Goal: Task Accomplishment & Management: Complete application form

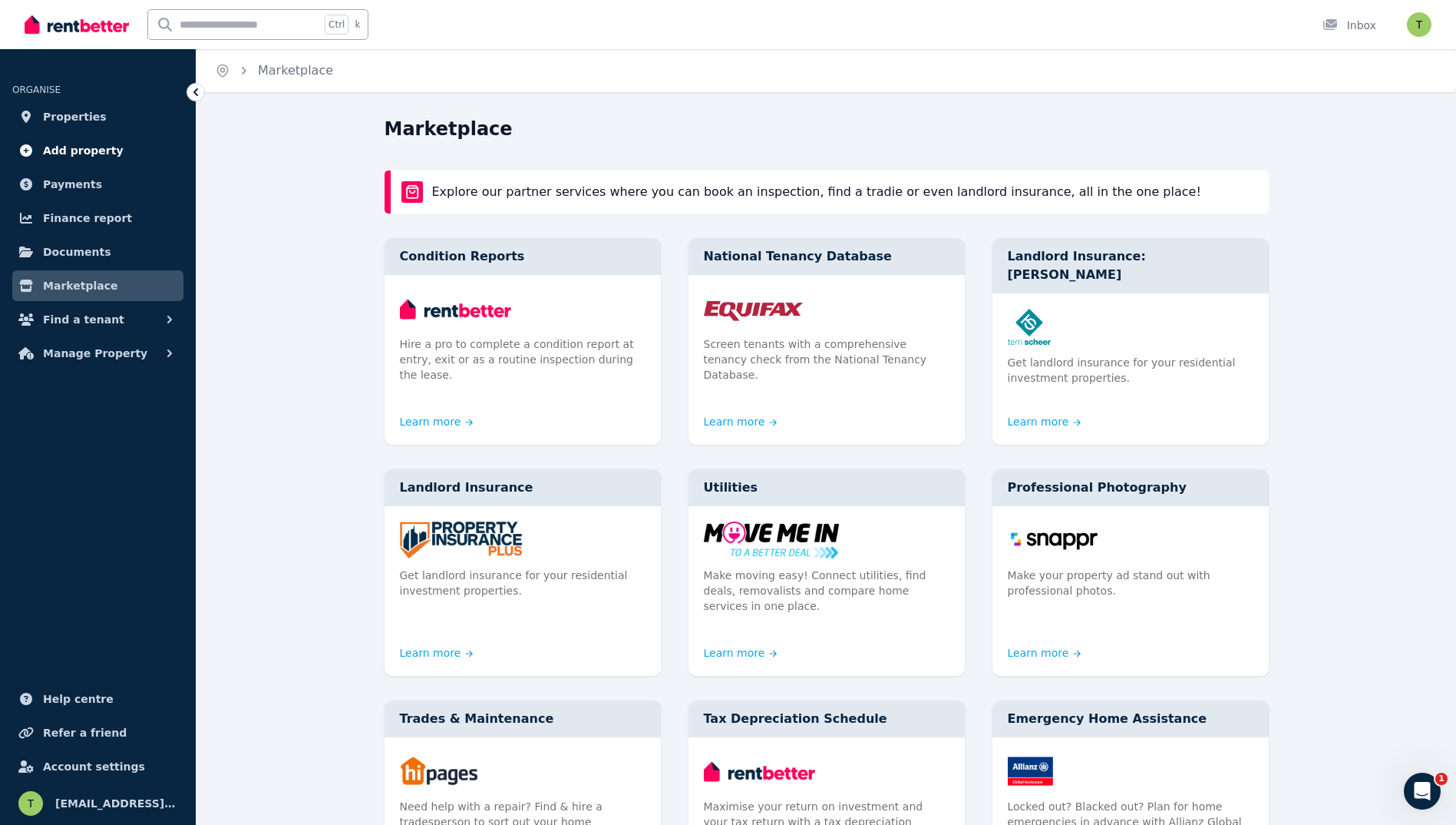
click at [102, 156] on span "Add property" at bounding box center [83, 151] width 80 height 19
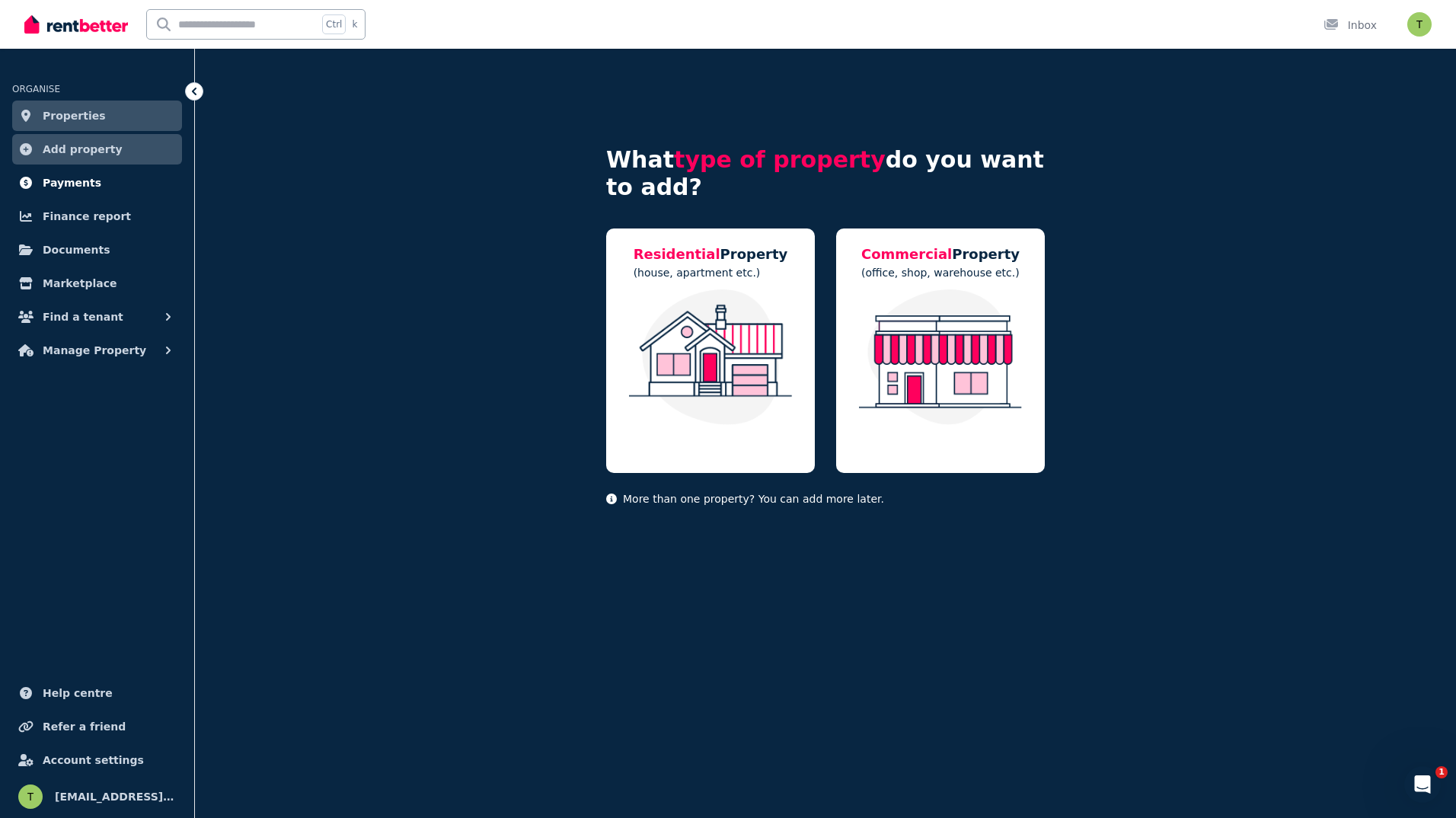
click at [78, 177] on span "Payments" at bounding box center [72, 183] width 59 height 19
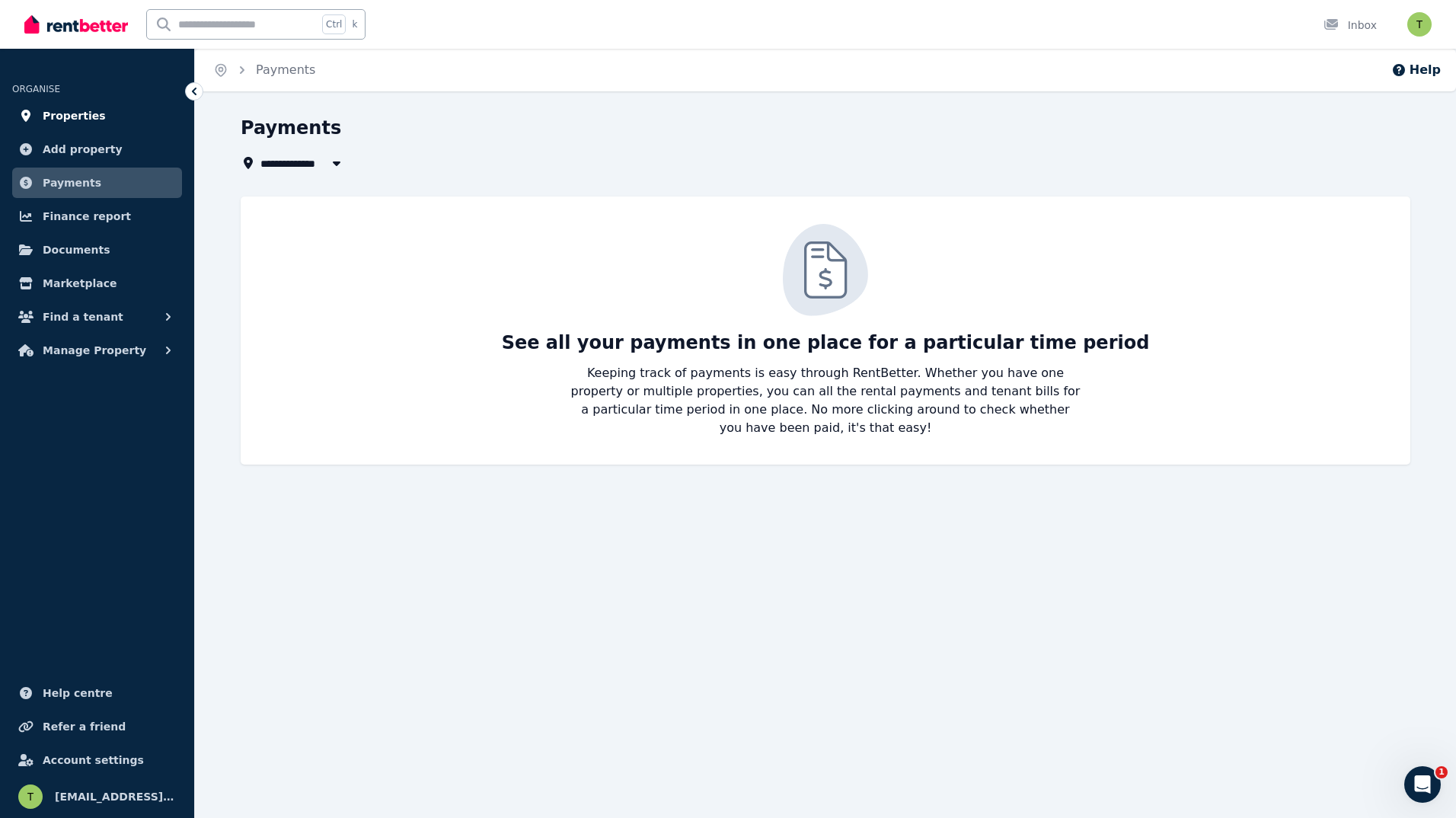
click at [112, 117] on link "Properties" at bounding box center [97, 116] width 170 height 30
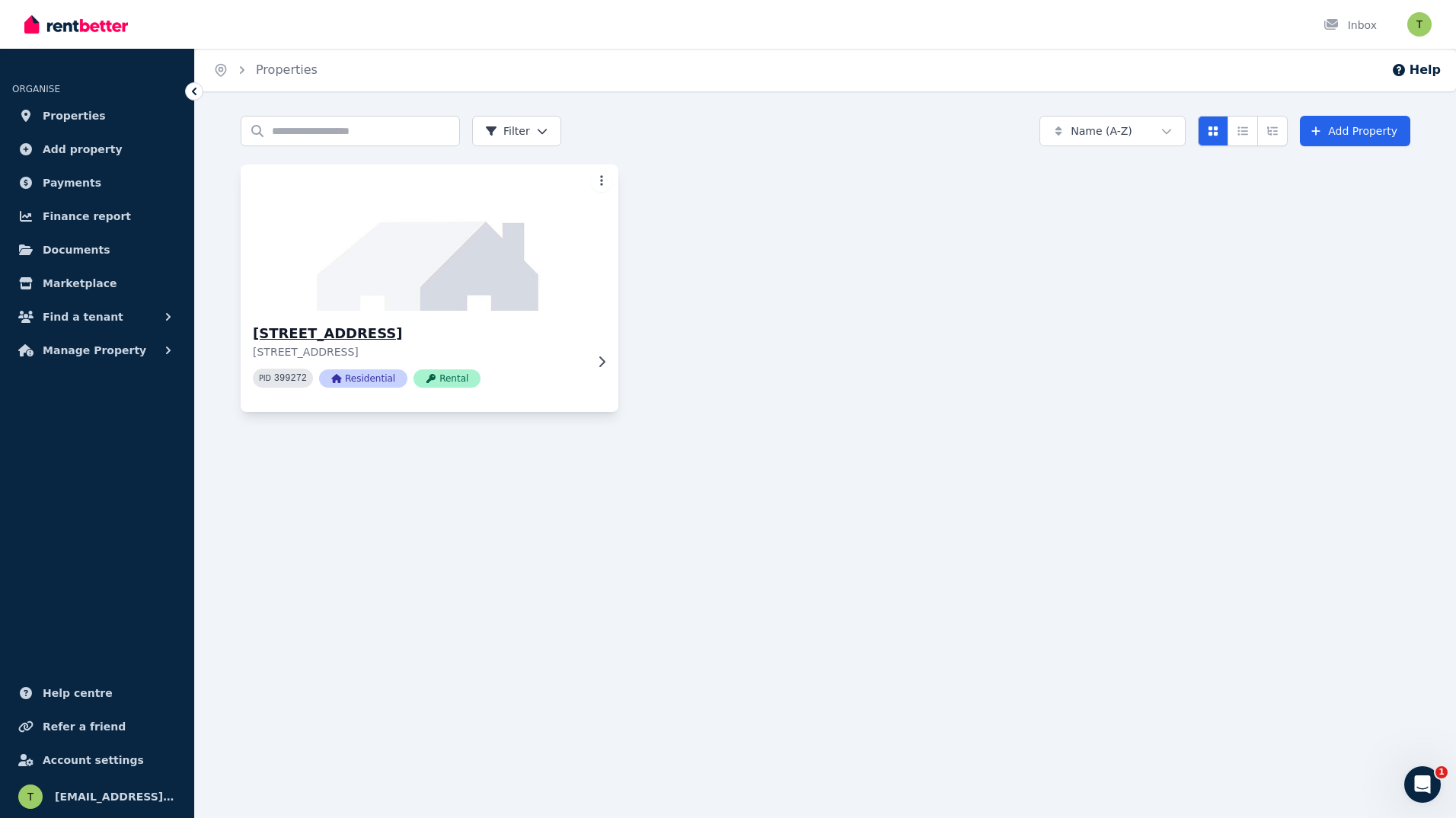
click at [316, 326] on h3 "[STREET_ADDRESS]" at bounding box center [419, 334] width 332 height 22
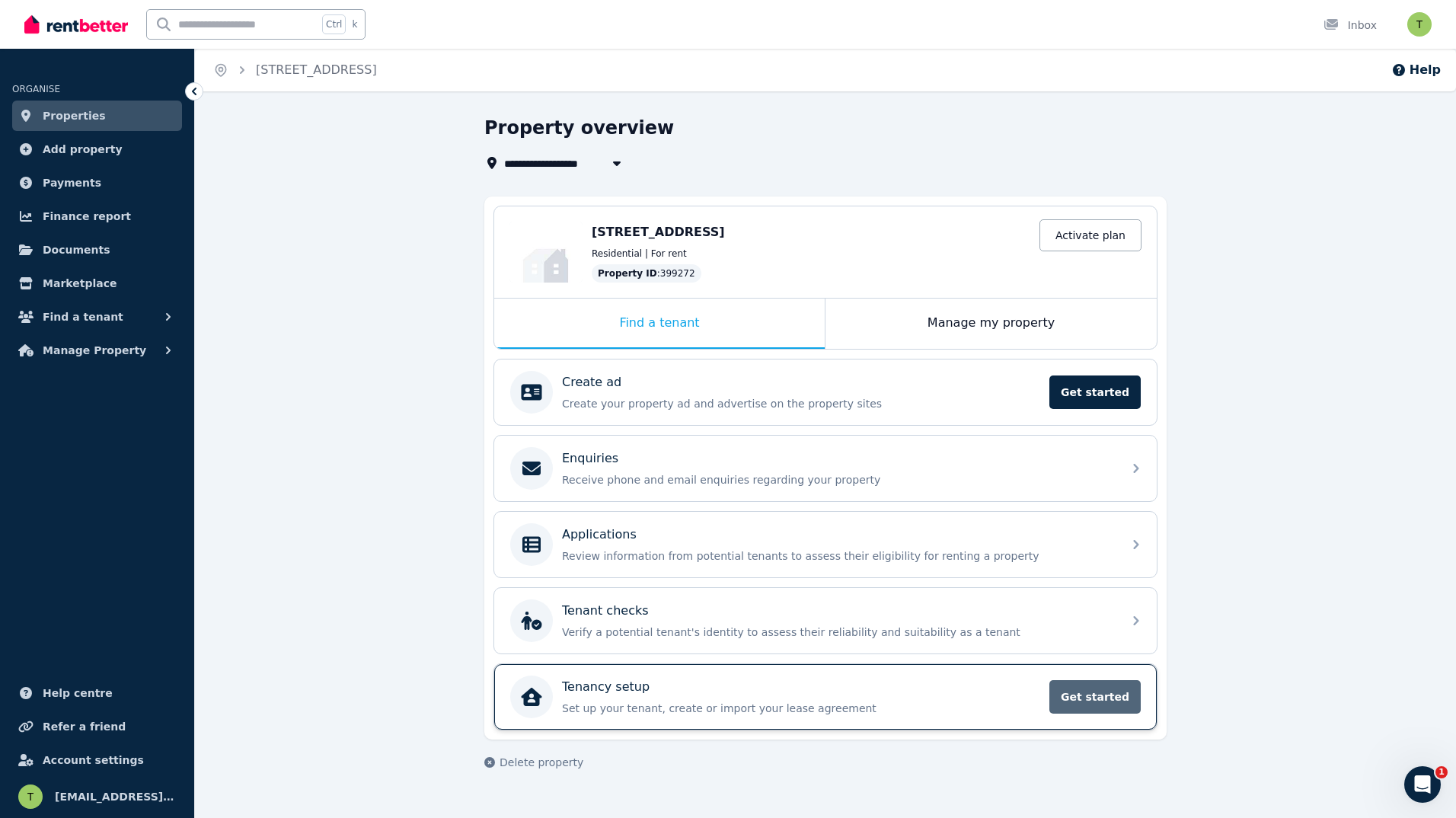
click at [1078, 700] on span "Get started" at bounding box center [1095, 696] width 91 height 33
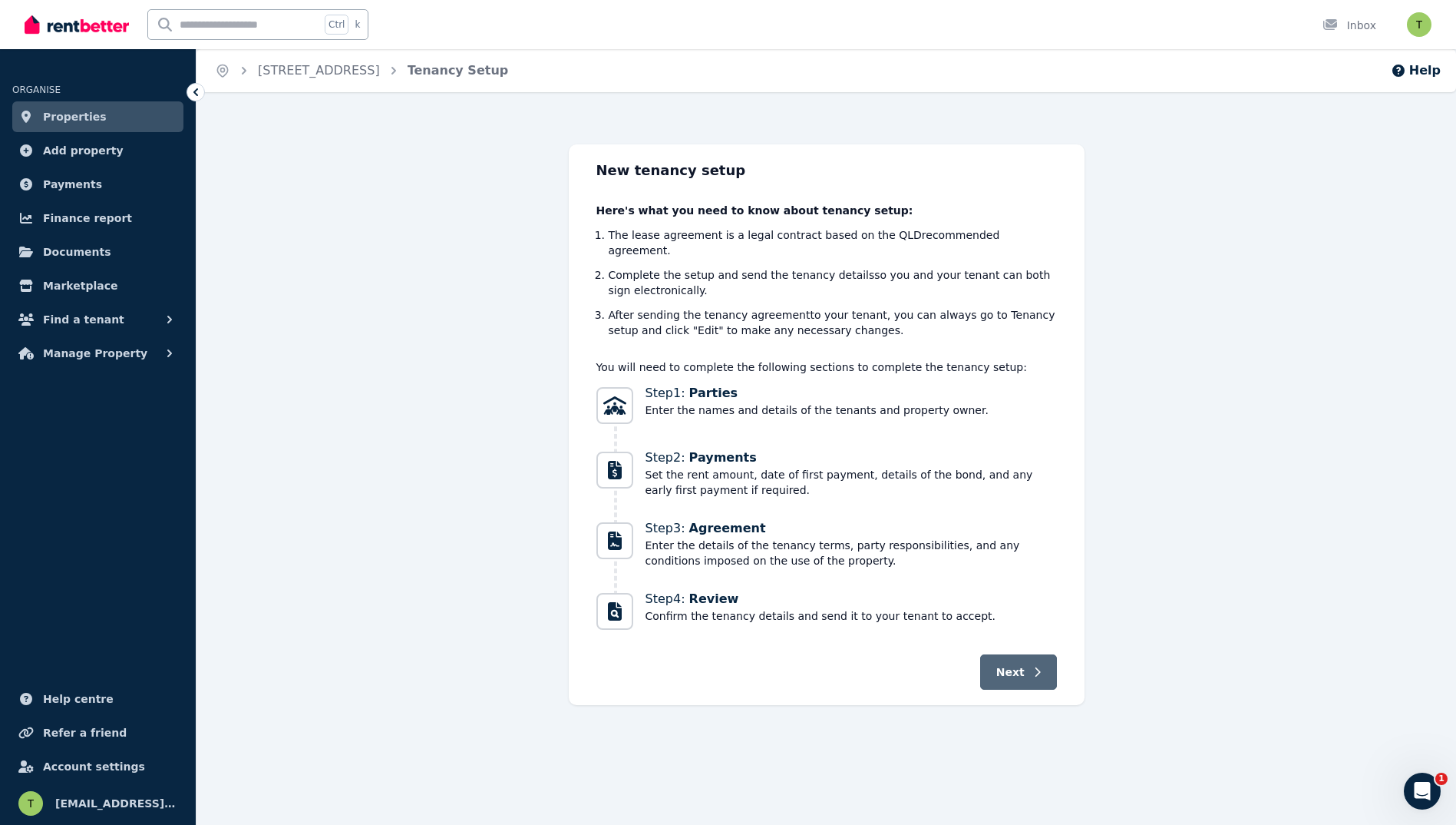
click at [1020, 665] on span "Next" at bounding box center [1011, 673] width 28 height 16
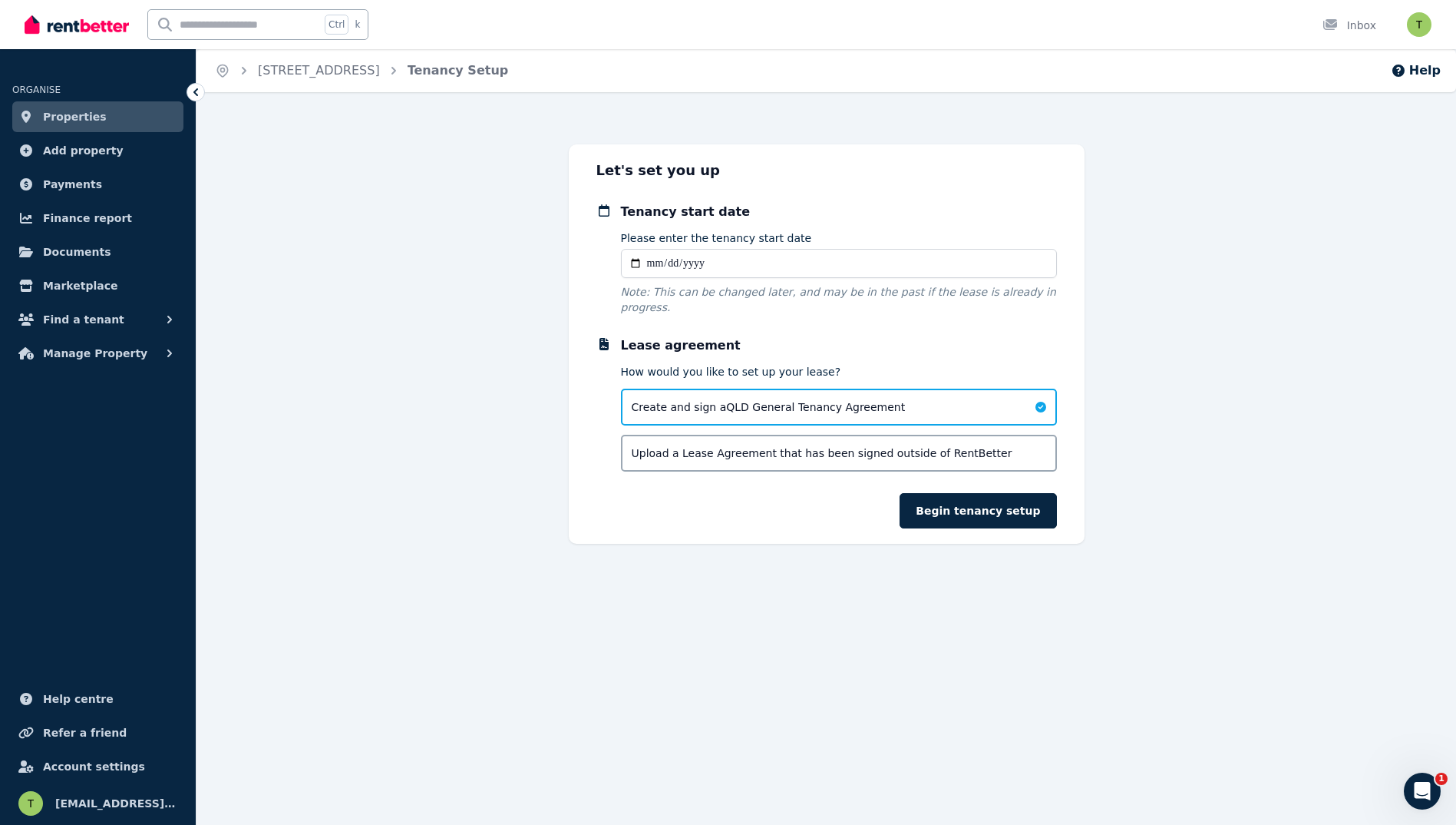
click at [653, 264] on input "Please enter the tenancy start date" at bounding box center [839, 263] width 436 height 29
